Goal: Navigation & Orientation: Find specific page/section

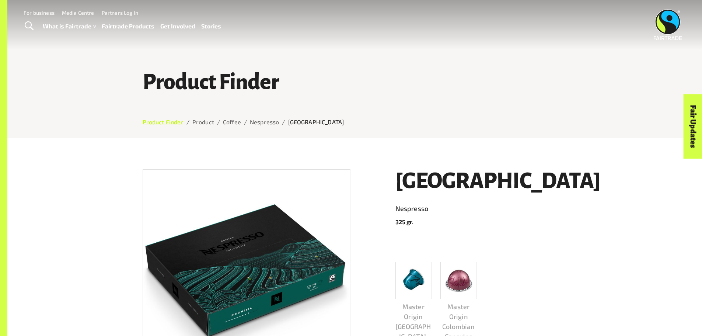
click at [161, 123] on link "Product Finder" at bounding box center [163, 121] width 41 height 7
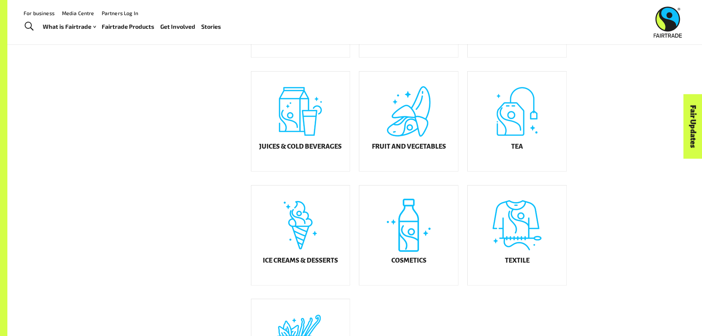
scroll to position [286, 0]
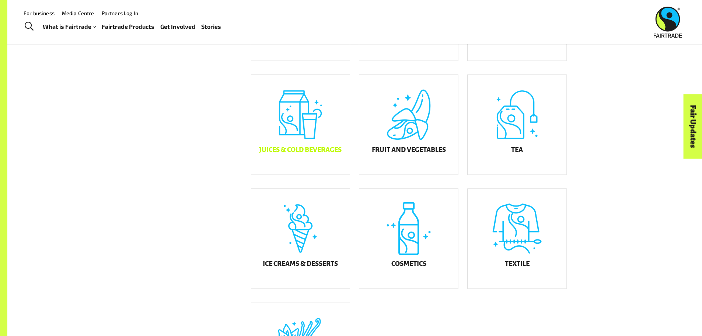
click at [304, 153] on h5 "Juices & Cold Beverages" at bounding box center [300, 149] width 83 height 7
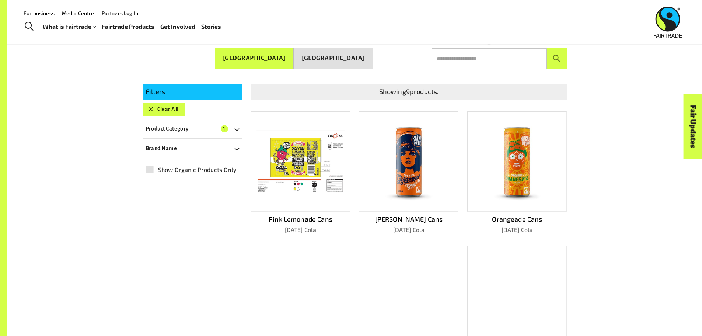
scroll to position [115, 0]
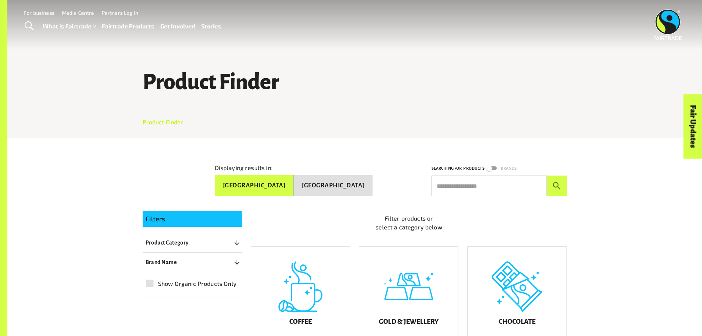
click at [159, 122] on link "Product Finder" at bounding box center [163, 121] width 41 height 7
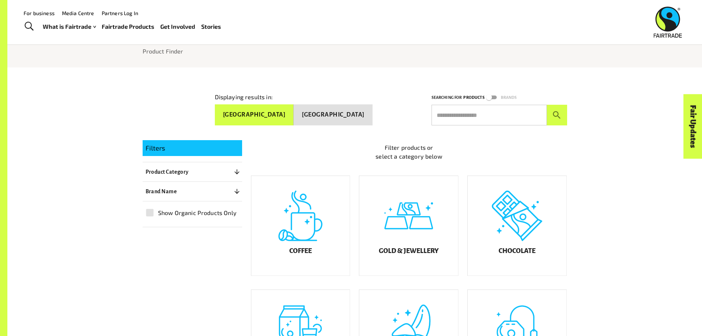
scroll to position [65, 0]
